Goal: Check status

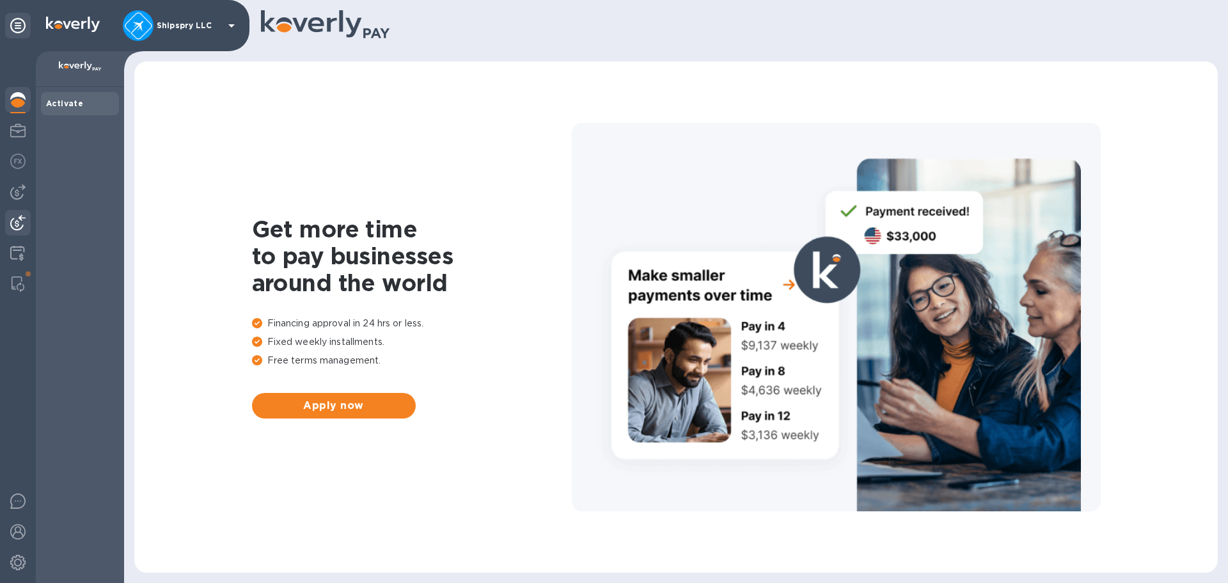
click at [19, 228] on img at bounding box center [17, 222] width 15 height 15
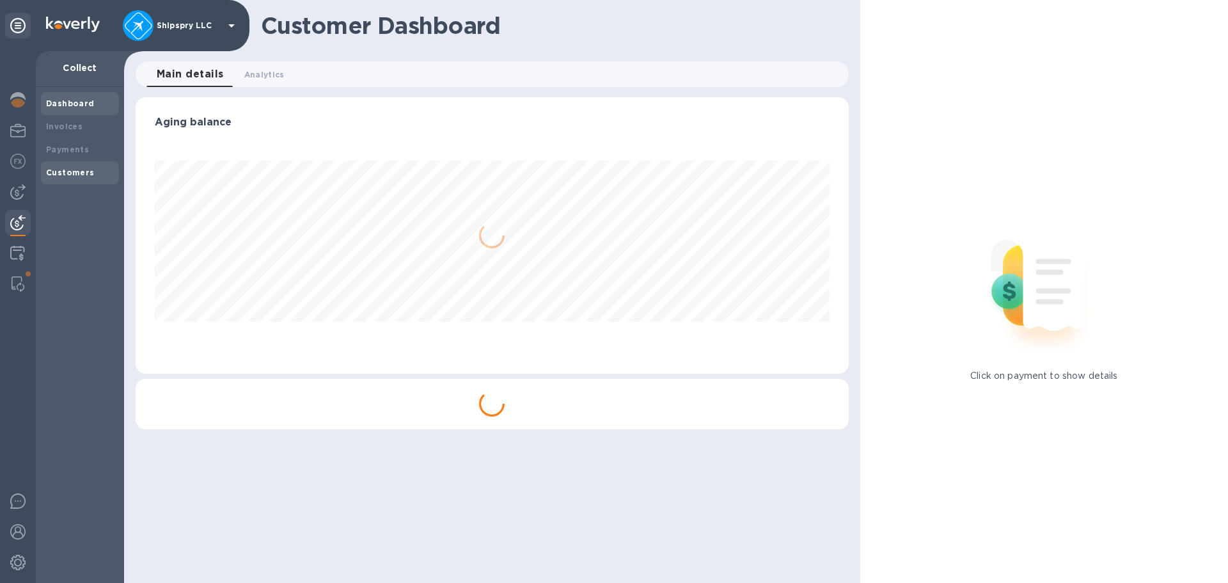
scroll to position [276, 713]
click at [61, 147] on b "Payments" at bounding box center [67, 150] width 43 height 10
